Goal: Task Accomplishment & Management: Manage account settings

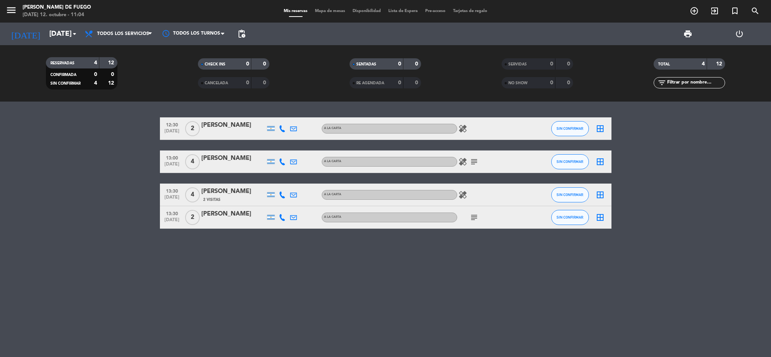
click at [599, 128] on icon "border_all" at bounding box center [600, 128] width 9 height 9
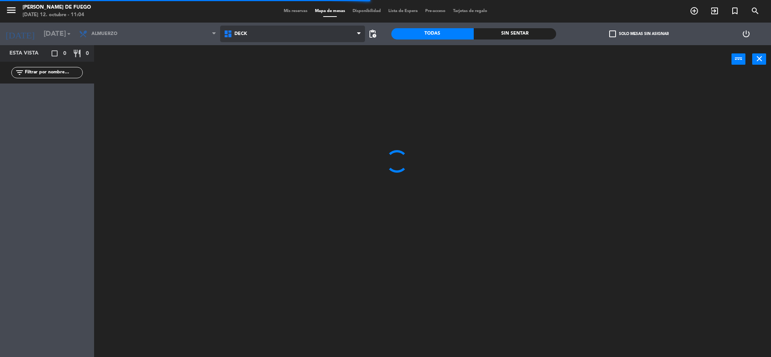
click at [226, 36] on icon at bounding box center [229, 33] width 11 height 9
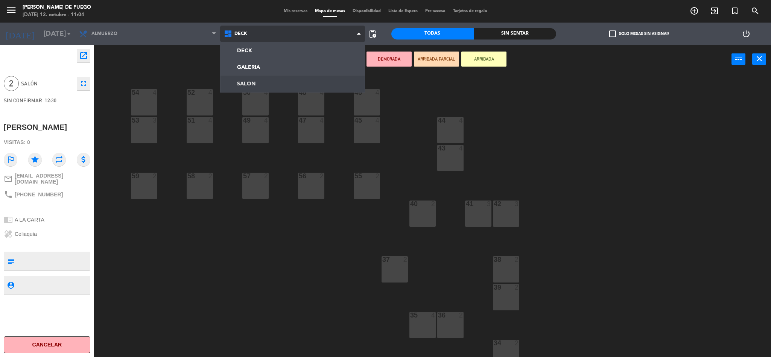
click at [242, 86] on ng-component "menu [PERSON_NAME] de Fuego [DATE] 12. octubre - 11:04 Mis reservas Mapa de mes…" at bounding box center [385, 179] width 771 height 359
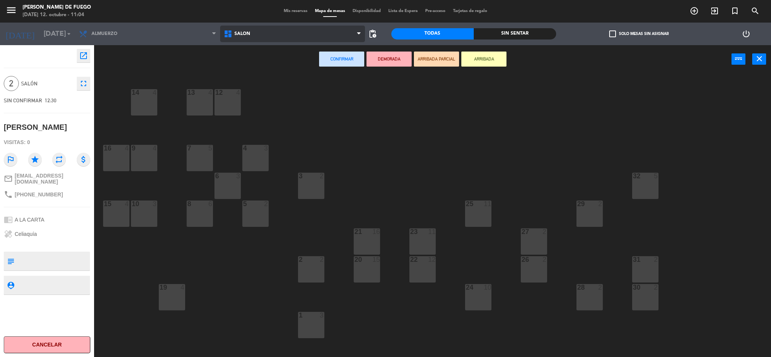
click at [252, 29] on span "SALON" at bounding box center [292, 34] width 145 height 17
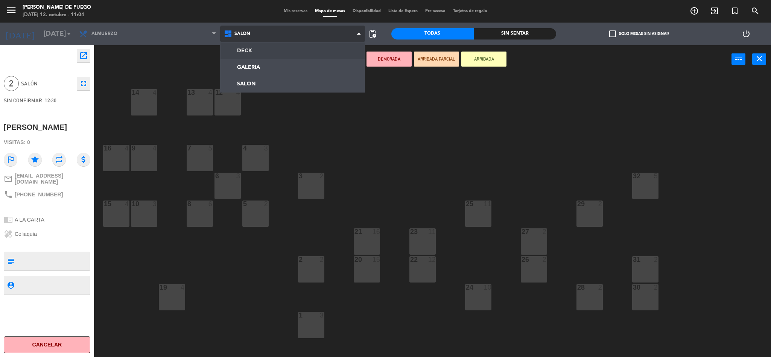
click at [245, 49] on ng-component "menu [PERSON_NAME] de Fuego [DATE] 12. octubre - 11:04 Mis reservas Mapa de mes…" at bounding box center [385, 179] width 771 height 359
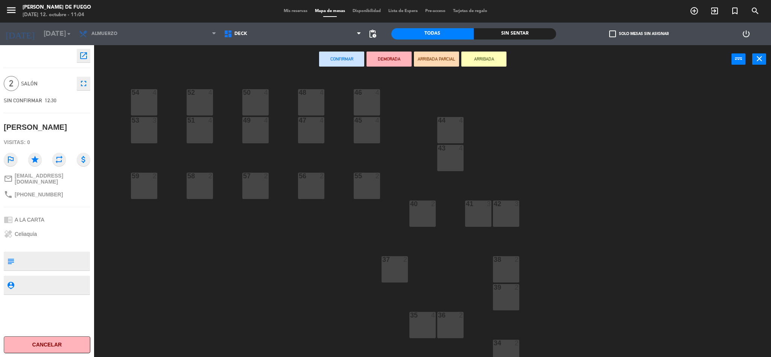
click at [419, 219] on div "40 2" at bounding box center [422, 214] width 26 height 26
click at [419, 220] on div "40 2" at bounding box center [422, 214] width 26 height 26
click at [419, 214] on div "40 2" at bounding box center [422, 214] width 26 height 26
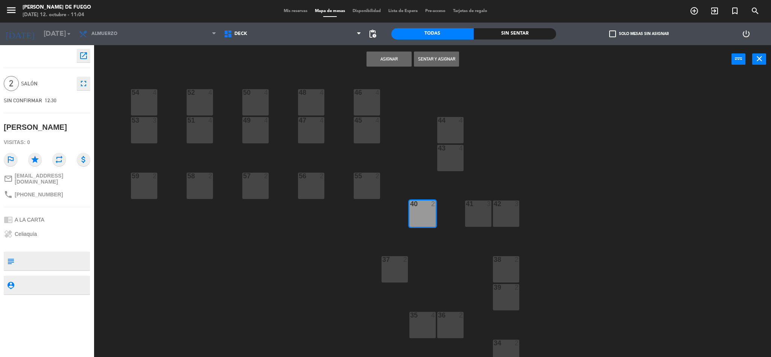
click at [388, 56] on button "Asignar" at bounding box center [389, 59] width 45 height 15
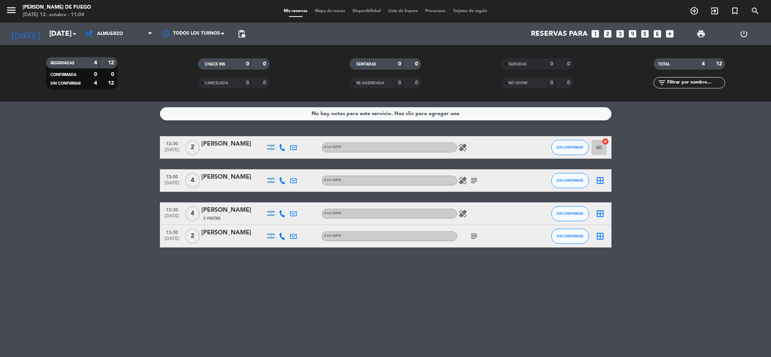
click at [475, 184] on icon "subject" at bounding box center [474, 180] width 9 height 9
click at [602, 181] on icon "border_all" at bounding box center [600, 180] width 9 height 9
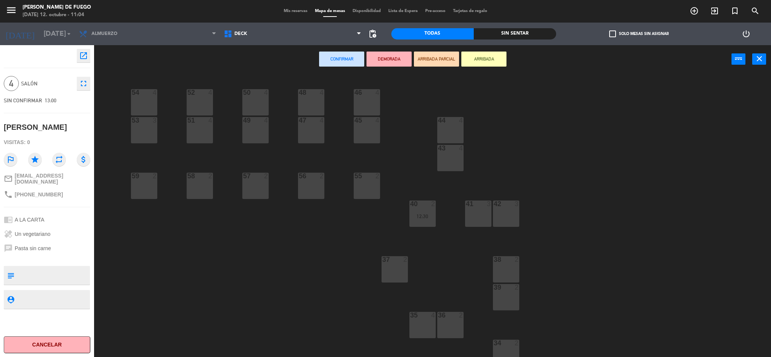
click at [419, 322] on div "35 4" at bounding box center [422, 325] width 26 height 26
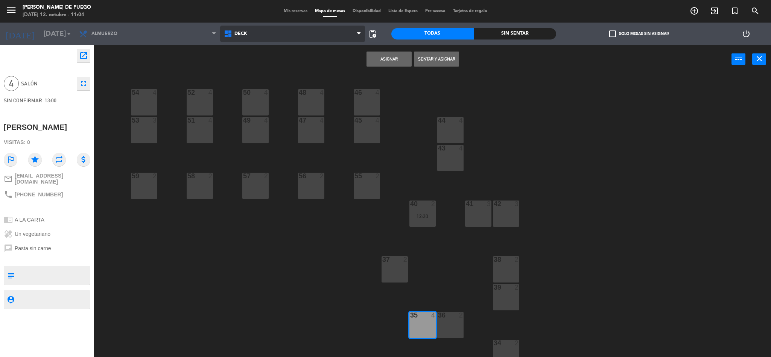
click at [290, 37] on span "DECK" at bounding box center [292, 34] width 145 height 17
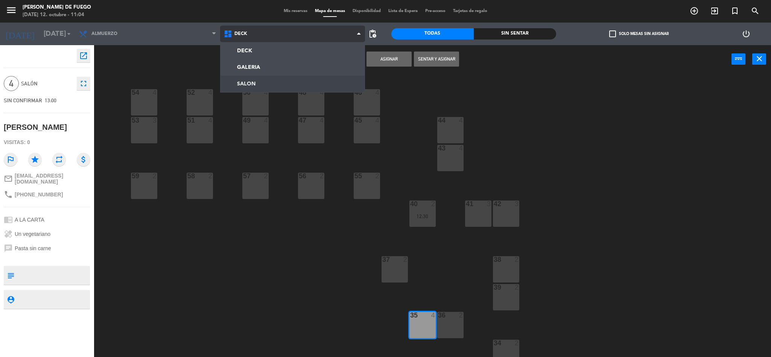
click at [263, 79] on ng-component "menu [PERSON_NAME] de Fuego [DATE] 12. octubre - 11:04 Mis reservas Mapa de mes…" at bounding box center [385, 179] width 771 height 359
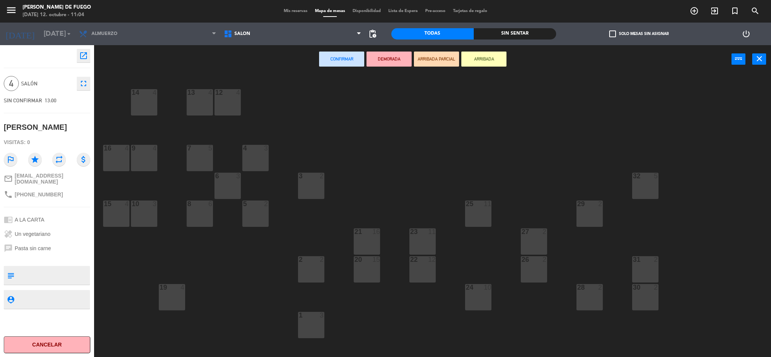
click at [434, 269] on div "22 12" at bounding box center [422, 269] width 26 height 26
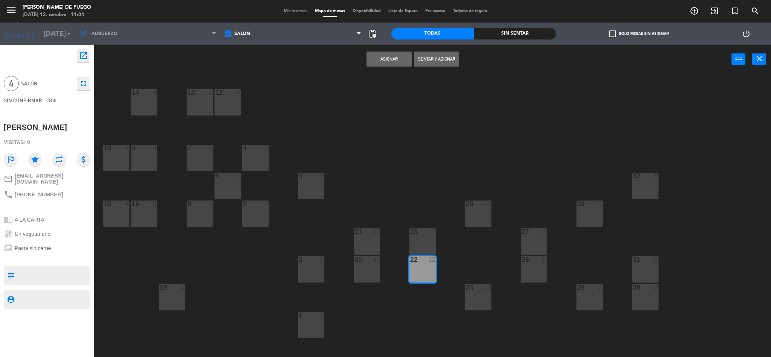
click at [382, 58] on button "Asignar" at bounding box center [389, 59] width 45 height 15
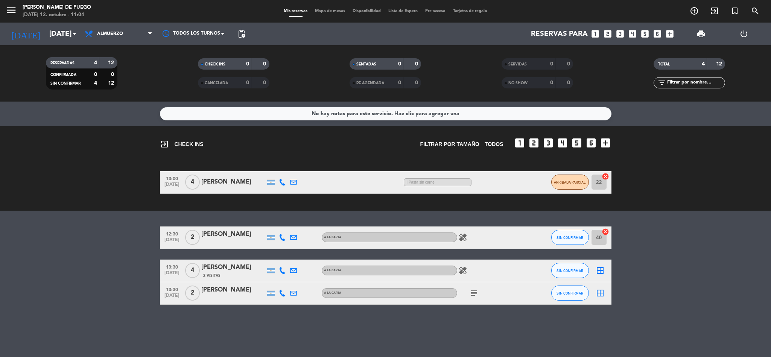
drag, startPoint x: 540, startPoint y: 183, endPoint x: 532, endPoint y: 185, distance: 8.2
click at [540, 183] on div "| Pasta sin carne" at bounding box center [475, 182] width 151 height 8
click at [207, 182] on div "[PERSON_NAME]" at bounding box center [233, 182] width 64 height 10
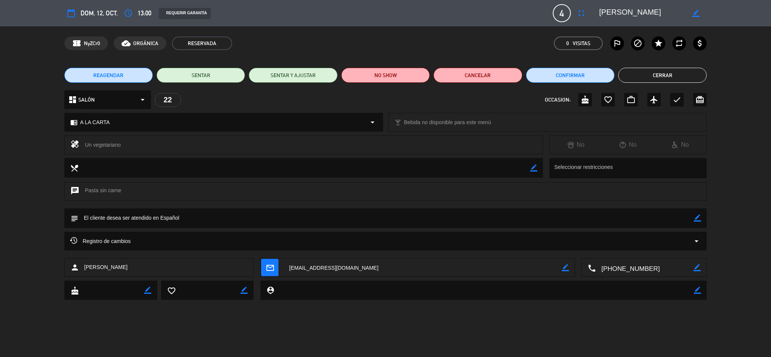
click at [646, 80] on button "Cerrar" at bounding box center [662, 75] width 88 height 15
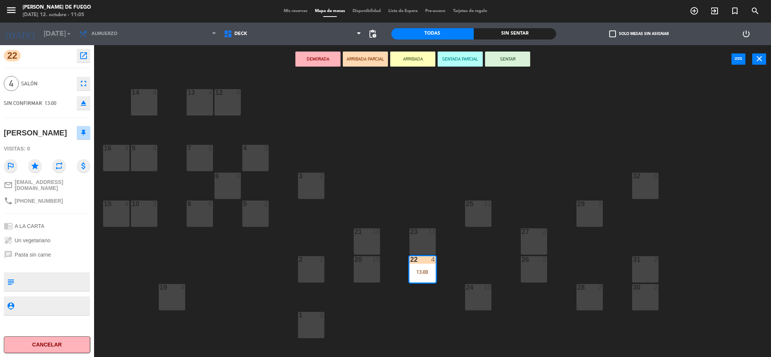
click at [417, 62] on button "ARRIBADA" at bounding box center [412, 59] width 45 height 15
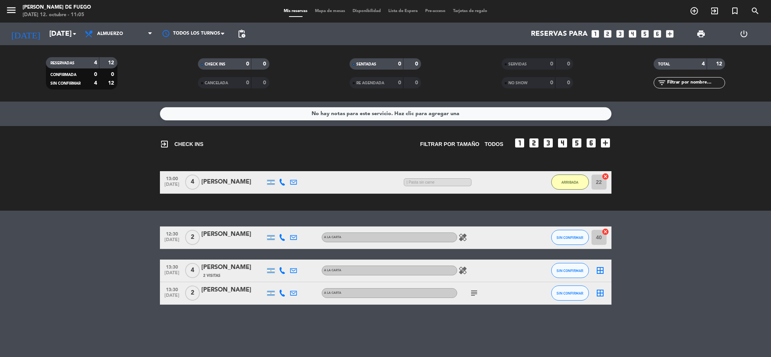
click at [541, 177] on div "13:00 [DATE] 4 [PERSON_NAME] 1 MIN / 17:35 H sms | Pasta sin carne ARRIBADA 22 …" at bounding box center [386, 182] width 452 height 23
drag, startPoint x: 538, startPoint y: 183, endPoint x: 534, endPoint y: 185, distance: 4.1
click at [534, 185] on div "| Pasta sin carne" at bounding box center [475, 182] width 151 height 8
click at [598, 183] on input "22" at bounding box center [599, 182] width 15 height 15
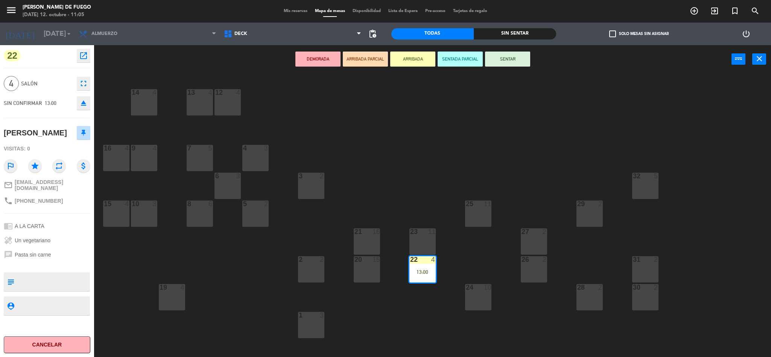
click at [409, 59] on button "ARRIBADA" at bounding box center [412, 59] width 45 height 15
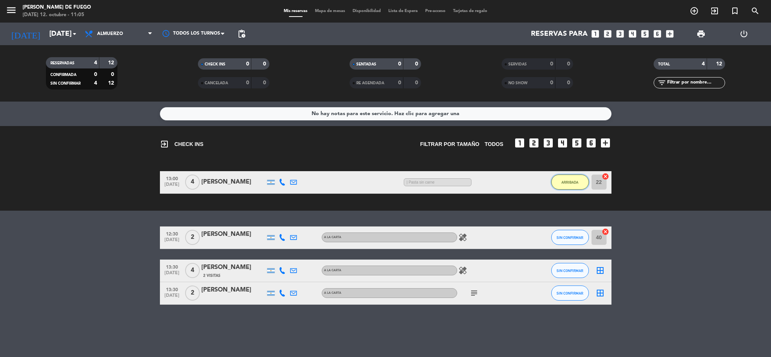
click at [575, 183] on span "ARRIBADA" at bounding box center [569, 182] width 17 height 4
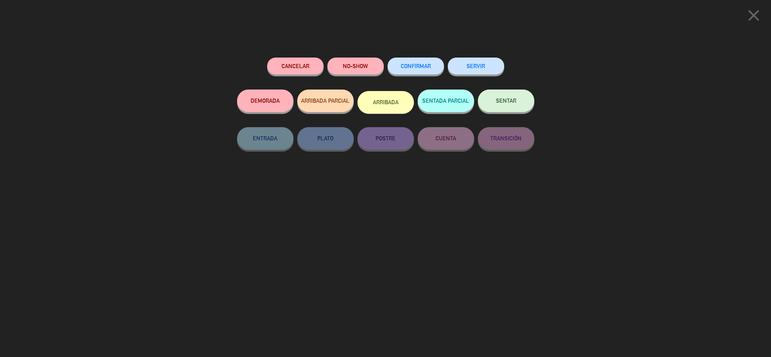
click at [376, 104] on button "ARRIBADA" at bounding box center [385, 102] width 56 height 23
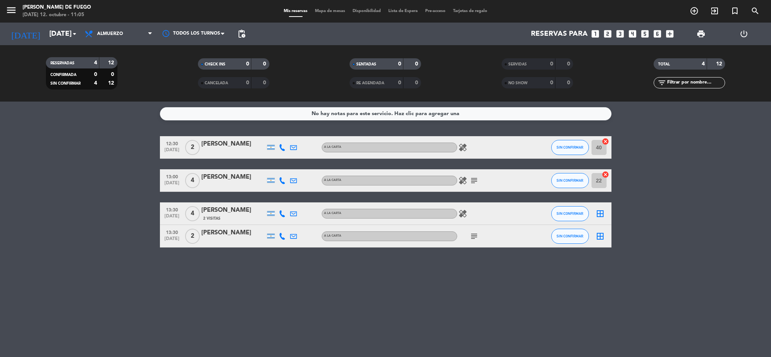
click at [601, 211] on icon "border_all" at bounding box center [600, 213] width 9 height 9
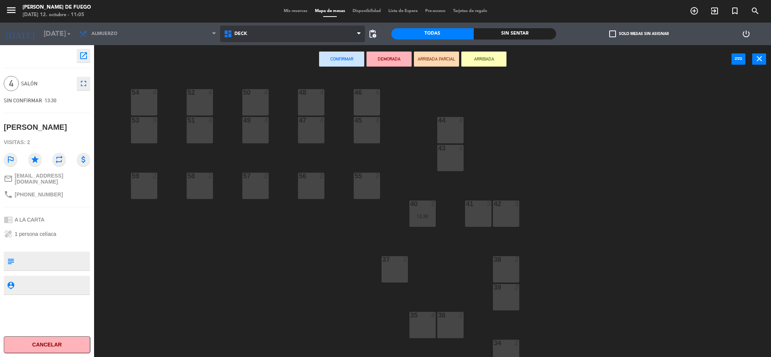
click at [326, 39] on span "DECK" at bounding box center [292, 34] width 145 height 17
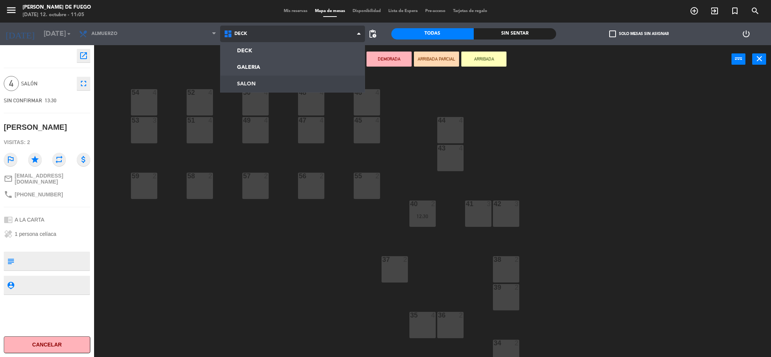
click at [269, 85] on ng-component "menu [PERSON_NAME] de Fuego [DATE] 12. octubre - 11:05 Mis reservas Mapa de mes…" at bounding box center [385, 179] width 771 height 359
click at [269, 85] on div "46 4 48 4 50 4 52 4 54 4 45 4 47 4 49 4 51 4 53 3 44 4 43 4 55 2 56 2 57 2 58 2…" at bounding box center [436, 218] width 669 height 284
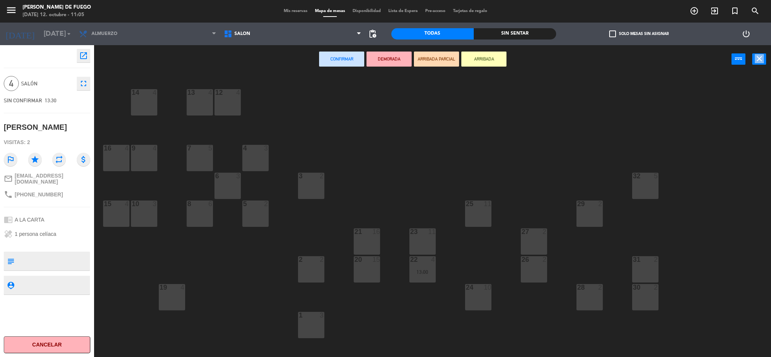
click at [312, 265] on div "2 2" at bounding box center [311, 269] width 26 height 26
click at [349, 53] on button "Confirmar" at bounding box center [341, 59] width 45 height 15
click at [318, 265] on div "2 2" at bounding box center [311, 269] width 26 height 26
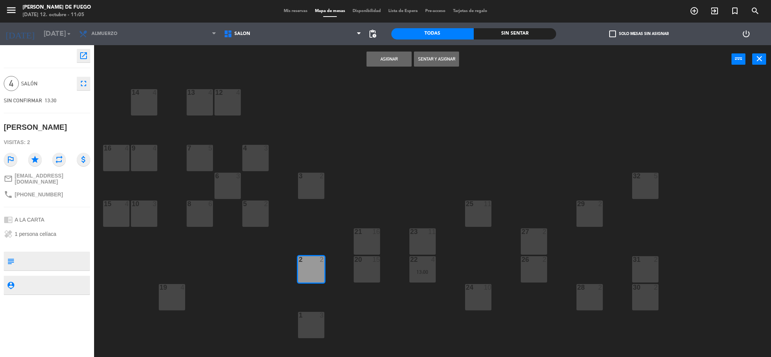
click at [390, 57] on button "Asignar" at bounding box center [389, 59] width 45 height 15
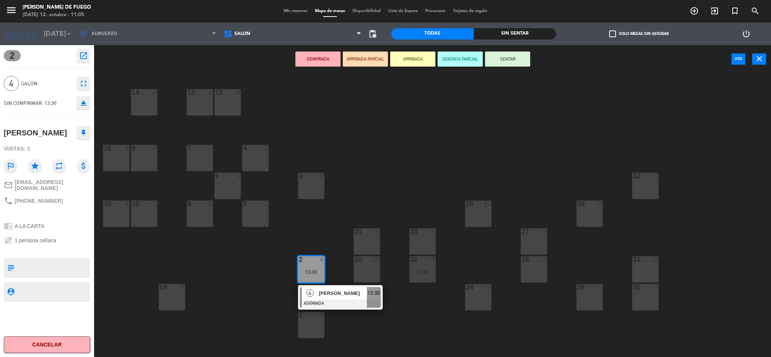
click at [390, 57] on button "ARRIBADA" at bounding box center [412, 59] width 45 height 15
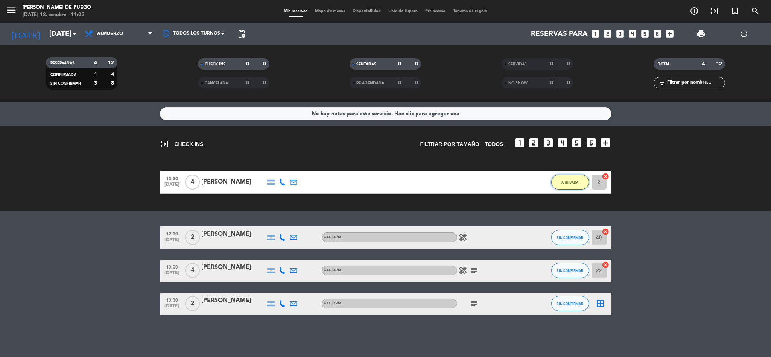
click at [574, 184] on span "ARRIBADA" at bounding box center [569, 182] width 17 height 4
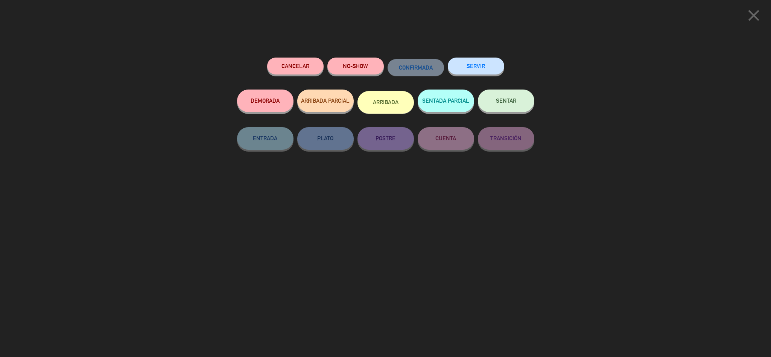
click at [396, 99] on button "ARRIBADA" at bounding box center [385, 102] width 56 height 23
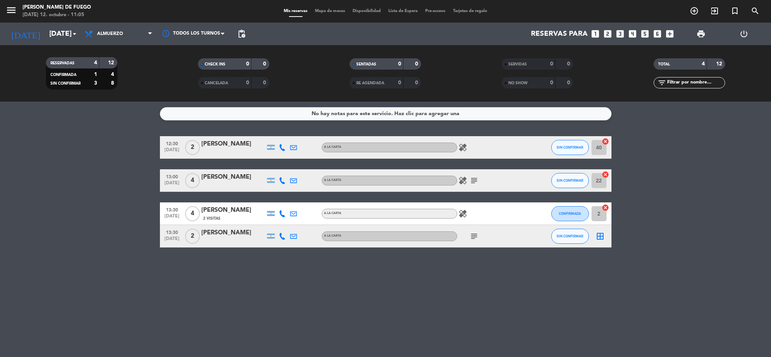
click at [483, 238] on div "subject" at bounding box center [491, 236] width 68 height 22
click at [475, 235] on icon "subject" at bounding box center [474, 236] width 9 height 9
click at [478, 233] on icon "subject" at bounding box center [474, 236] width 9 height 9
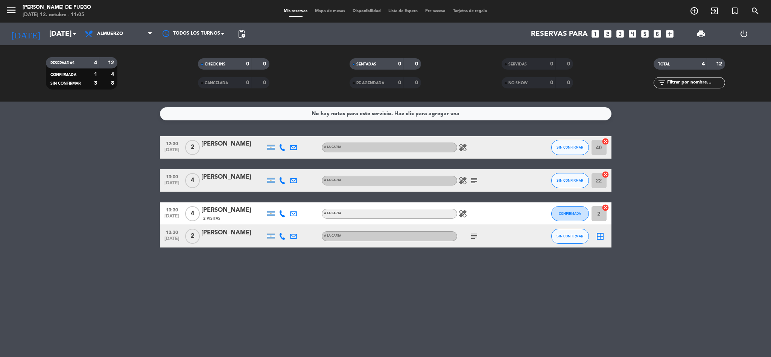
click at [599, 235] on icon "border_all" at bounding box center [600, 236] width 9 height 9
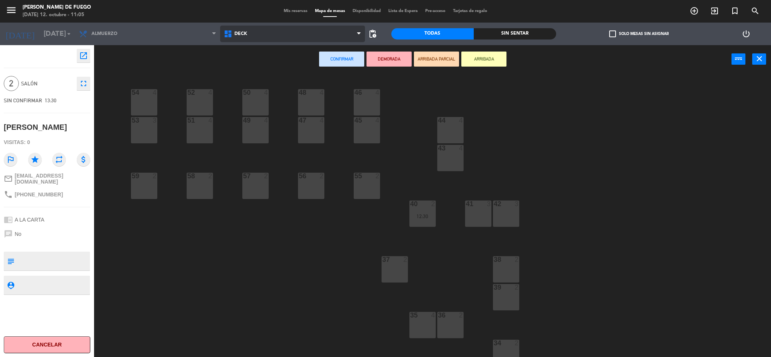
click at [285, 38] on span "DECK" at bounding box center [292, 34] width 145 height 17
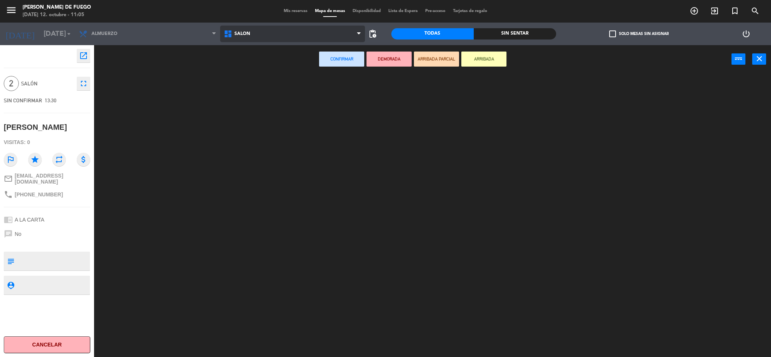
click at [254, 87] on ng-component "menu [PERSON_NAME] de Fuego [DATE] 12. octubre - 11:05 Mis reservas Mapa de mes…" at bounding box center [385, 179] width 771 height 359
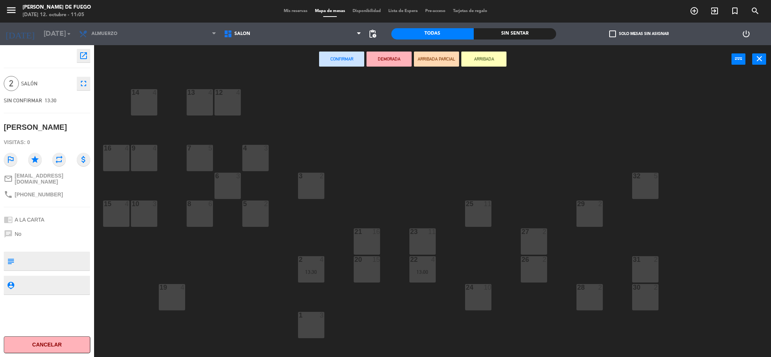
click at [332, 58] on button "Confirmar" at bounding box center [341, 59] width 45 height 15
click at [332, 27] on span "SALON" at bounding box center [292, 34] width 145 height 17
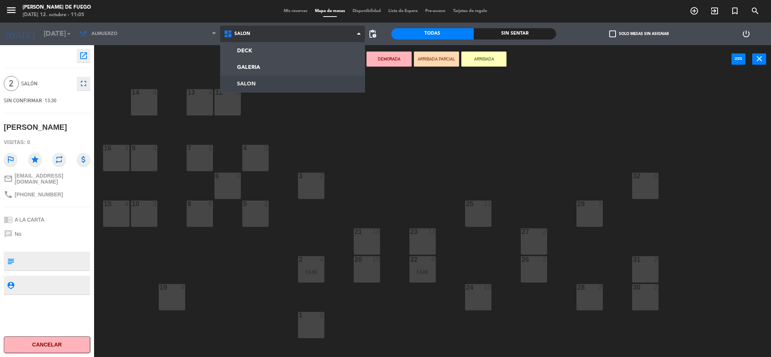
click at [332, 27] on span "SALON" at bounding box center [292, 34] width 145 height 17
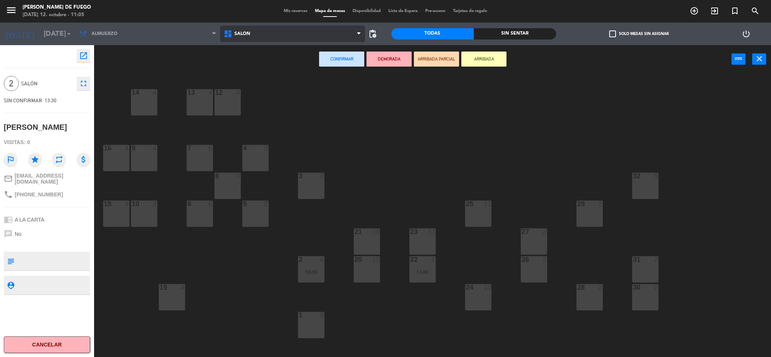
click at [324, 32] on span "SALON" at bounding box center [292, 34] width 145 height 17
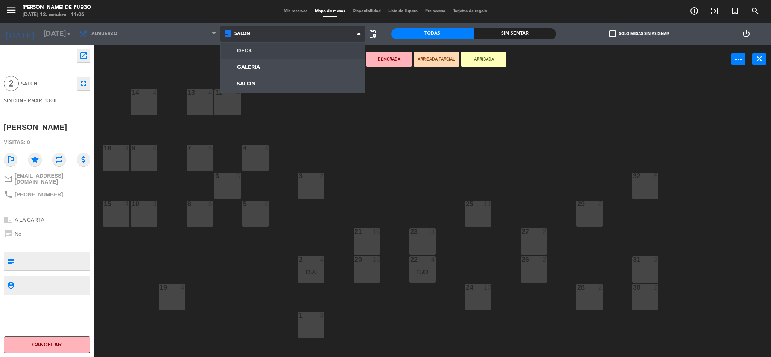
click at [298, 49] on ng-component "menu [PERSON_NAME] de Fuego [DATE] 12. octubre - 11:06 Mis reservas Mapa de mes…" at bounding box center [385, 179] width 771 height 359
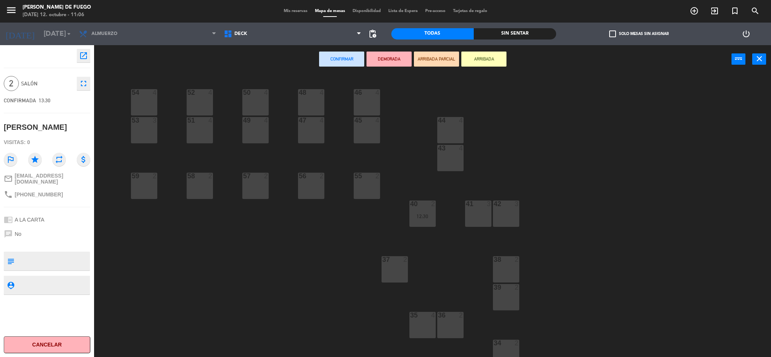
click at [391, 272] on div "37 2" at bounding box center [395, 269] width 26 height 26
click at [338, 59] on button "Confirmar" at bounding box center [341, 59] width 45 height 15
click at [396, 256] on div at bounding box center [394, 259] width 12 height 7
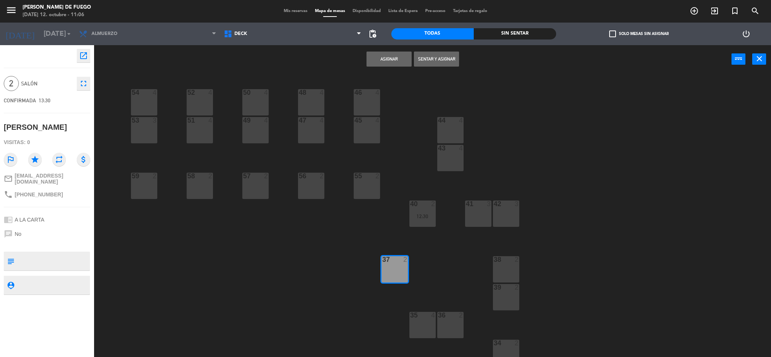
click at [376, 59] on button "Asignar" at bounding box center [389, 59] width 45 height 15
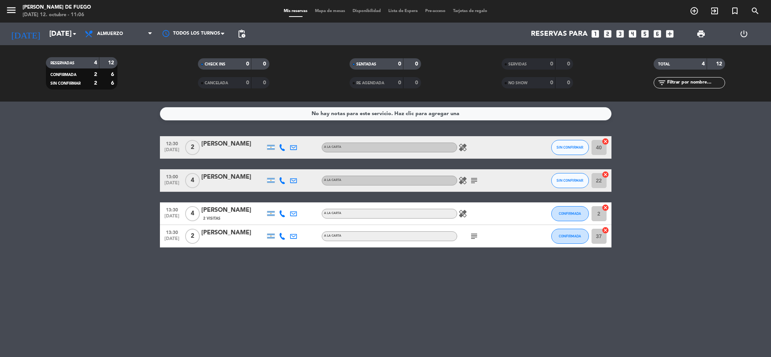
click at [683, 238] on bookings-row "12:30 [DATE] 2 [PERSON_NAME] A LA CARTA healing SIN CONFIRMAR 40 cancel 13:00 […" at bounding box center [385, 191] width 771 height 111
click at [364, 319] on div "No hay notas para este servicio. Haz clic para agregar una 12:30 [DATE] 2 [PERS…" at bounding box center [385, 230] width 771 height 256
click at [43, 148] on bookings-row "12:30 [DATE] 2 [PERSON_NAME] A LA CARTA healing SIN CONFIRMAR 40 cancel 13:00 […" at bounding box center [385, 191] width 771 height 111
click at [46, 9] on div "[PERSON_NAME] de Fuego" at bounding box center [57, 8] width 68 height 8
